Goal: Find specific page/section: Find specific page/section

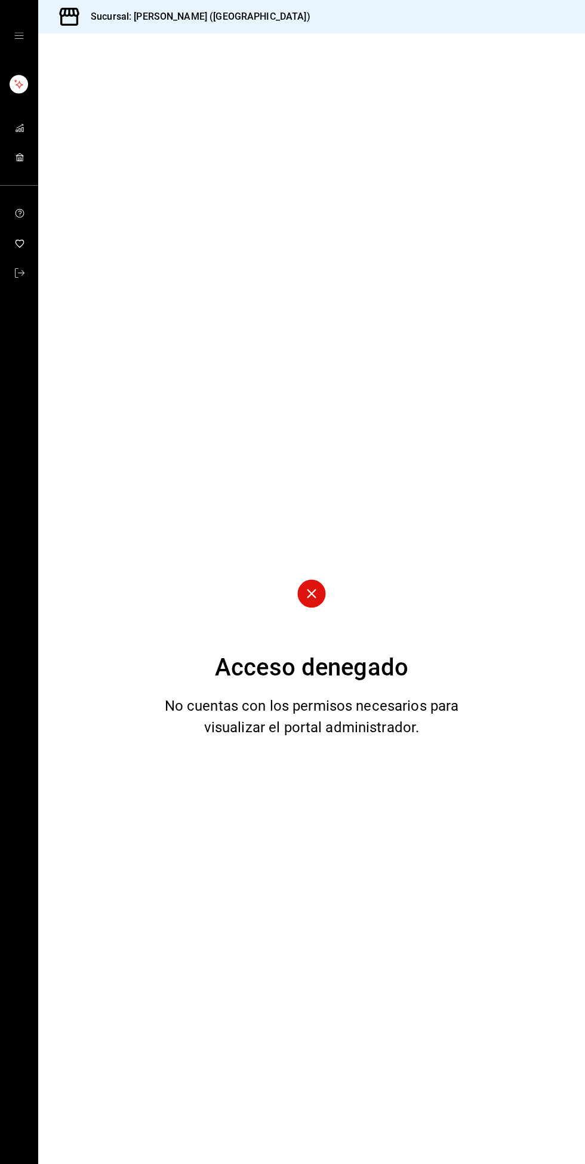
click at [398, 681] on font "Acceso denegado" at bounding box center [311, 667] width 193 height 28
click at [17, 32] on icon "cajón abierto" at bounding box center [19, 36] width 10 height 10
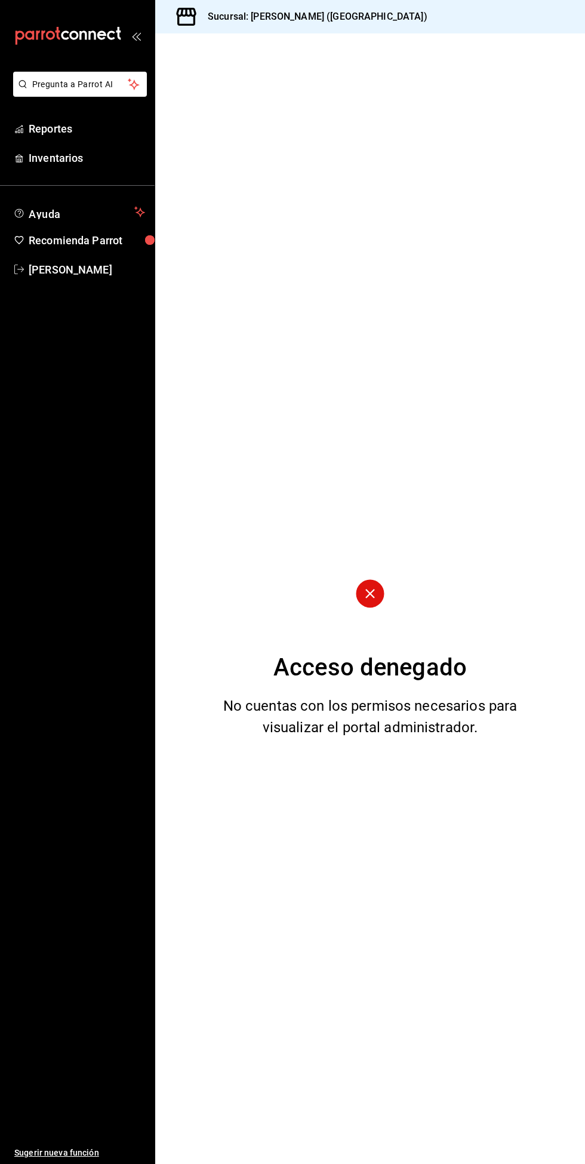
click at [60, 131] on span "Reportes" at bounding box center [87, 129] width 116 height 16
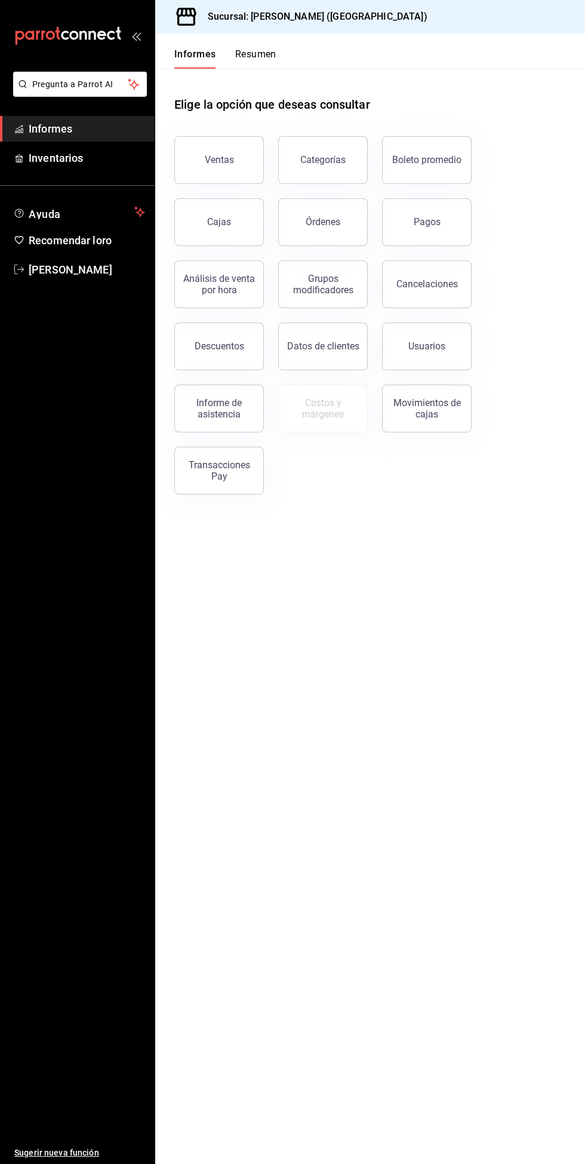
click at [204, 413] on font "Informe de asistencia" at bounding box center [218, 408] width 45 height 23
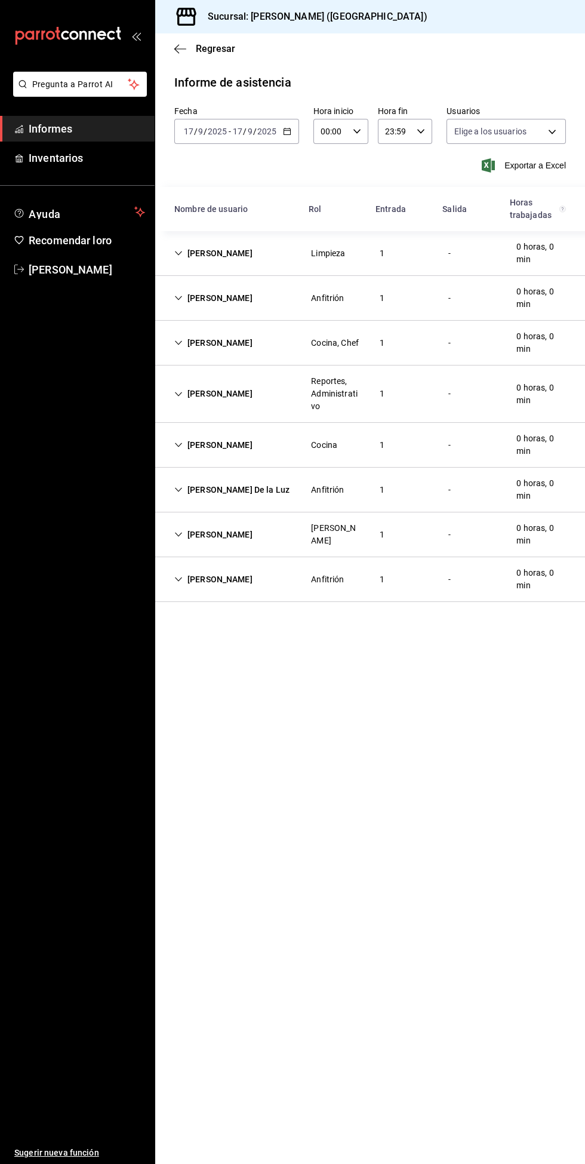
click at [328, 380] on div "Reportes, Administrativo" at bounding box center [336, 394] width 50 height 38
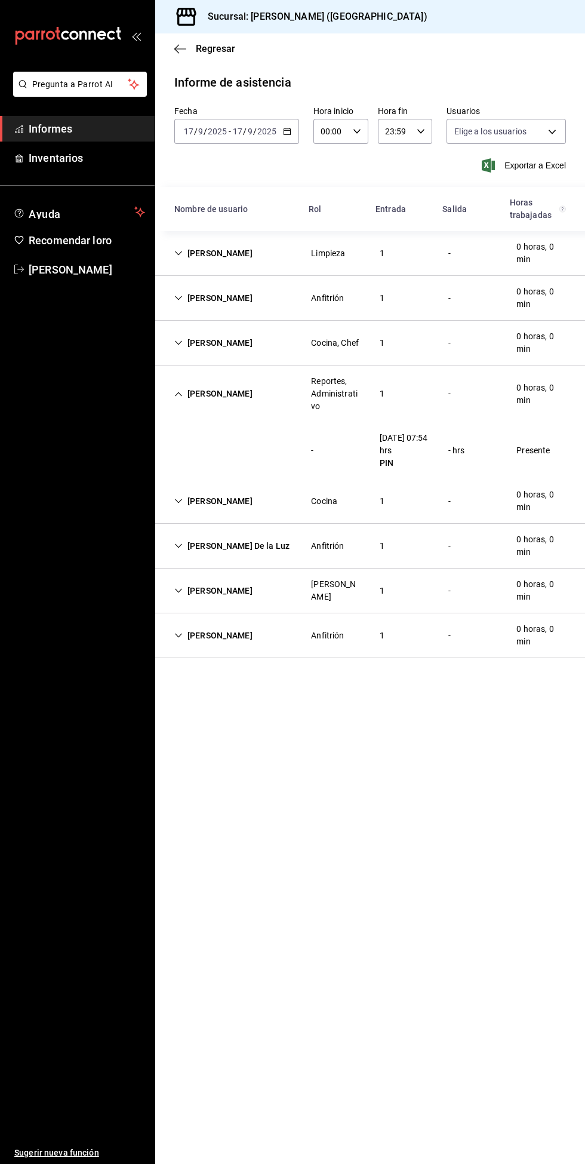
click at [219, 405] on div "[PERSON_NAME] Reportes, Administrativo 1 - 0 horas, 0 min" at bounding box center [370, 393] width 430 height 57
